Goal: Information Seeking & Learning: Learn about a topic

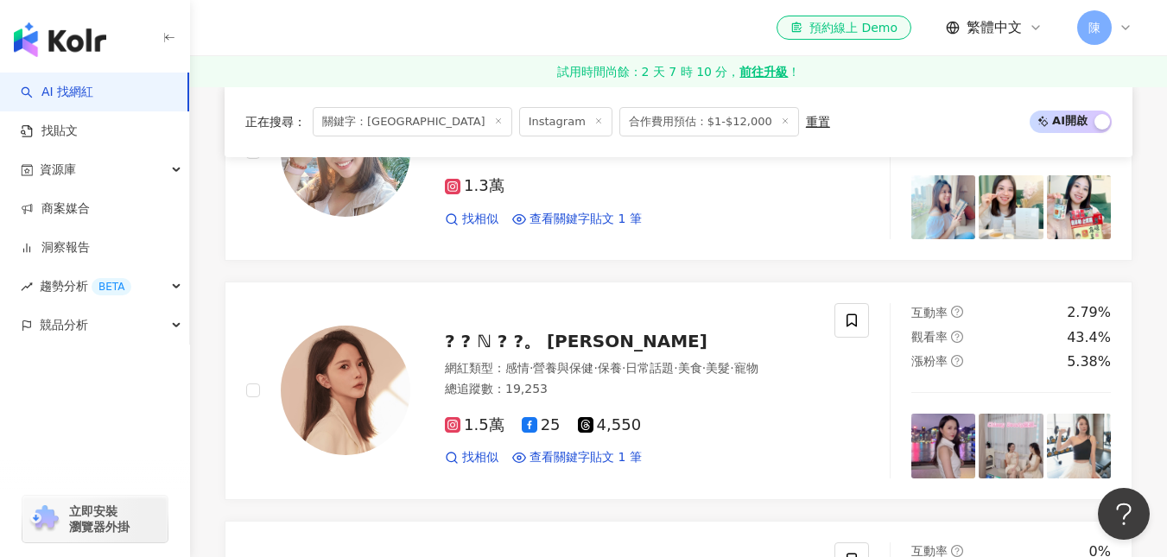
scroll to position [1, 0]
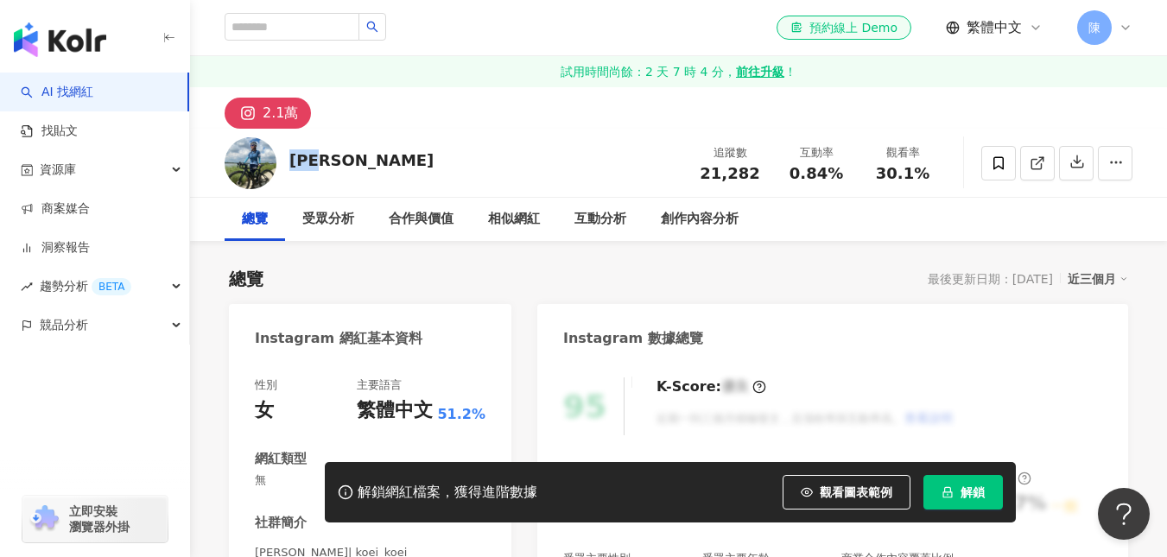
drag, startPoint x: 289, startPoint y: 159, endPoint x: 386, endPoint y: 166, distance: 97.0
click at [386, 166] on div "梁雪湄 追蹤數 21,282 互動率 0.84% 觀看率 30.1%" at bounding box center [678, 163] width 977 height 68
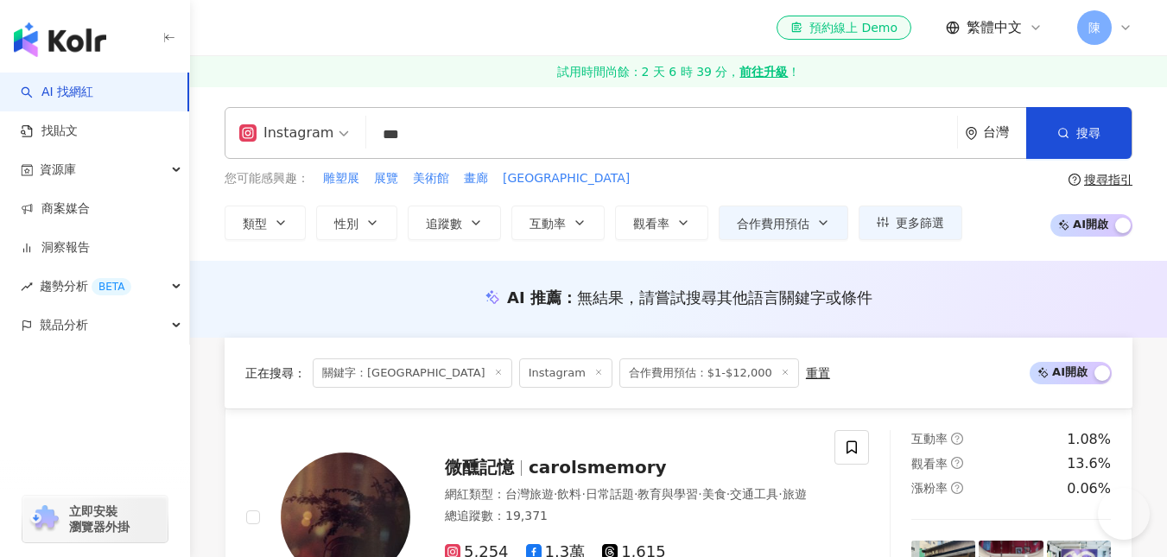
scroll to position [2074, 0]
